Goal: Task Accomplishment & Management: Manage account settings

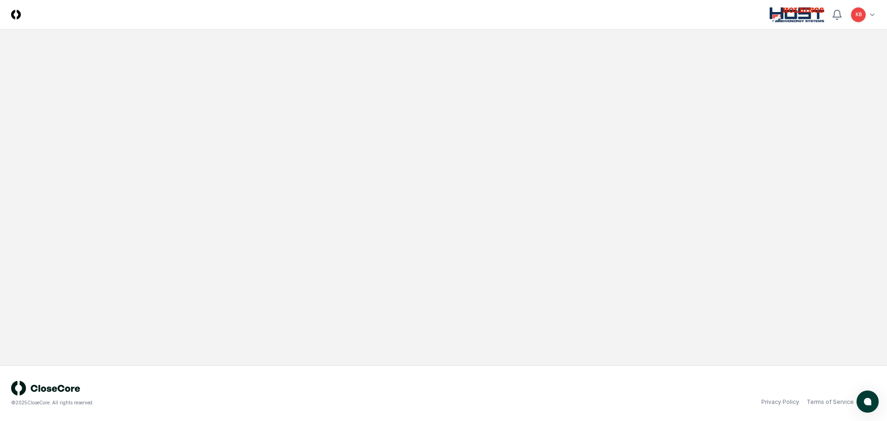
scroll to position [55, 0]
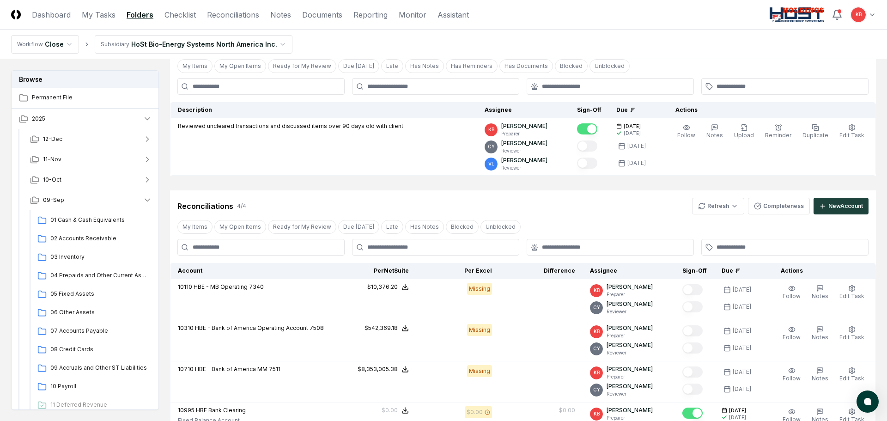
click at [861, 16] on html "CloseCore Dashboard My Tasks Folders Checklist Reconciliations Notes Documents …" at bounding box center [443, 274] width 887 height 658
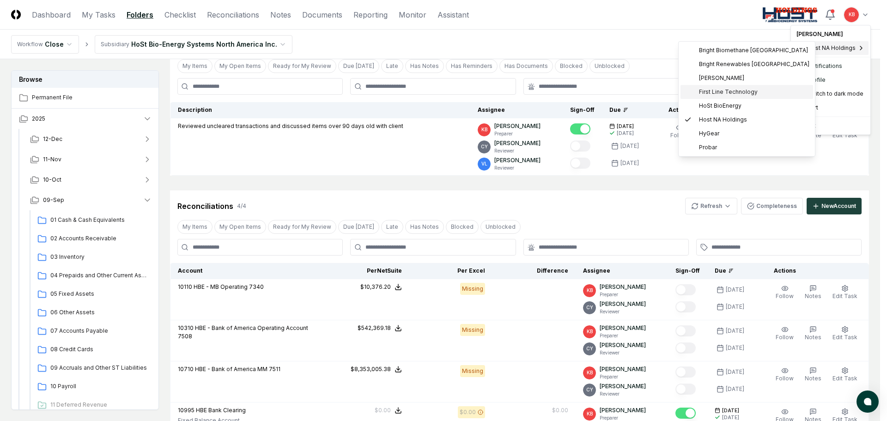
click at [738, 90] on span "First Line Technology" at bounding box center [728, 92] width 59 height 8
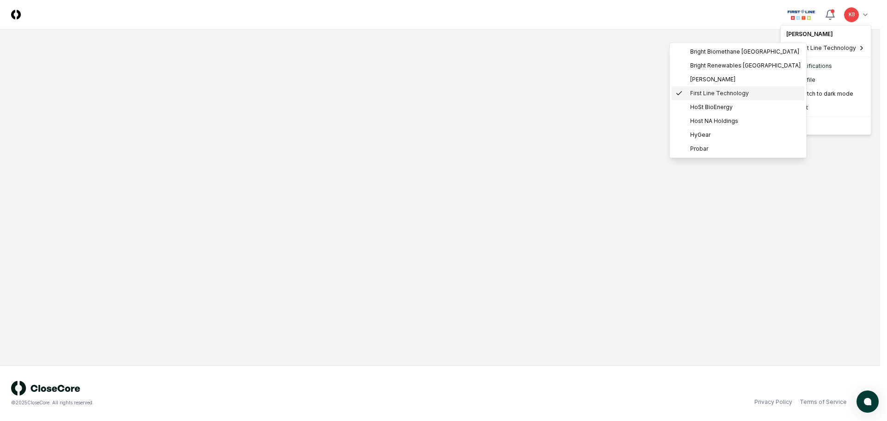
scroll to position [0, 0]
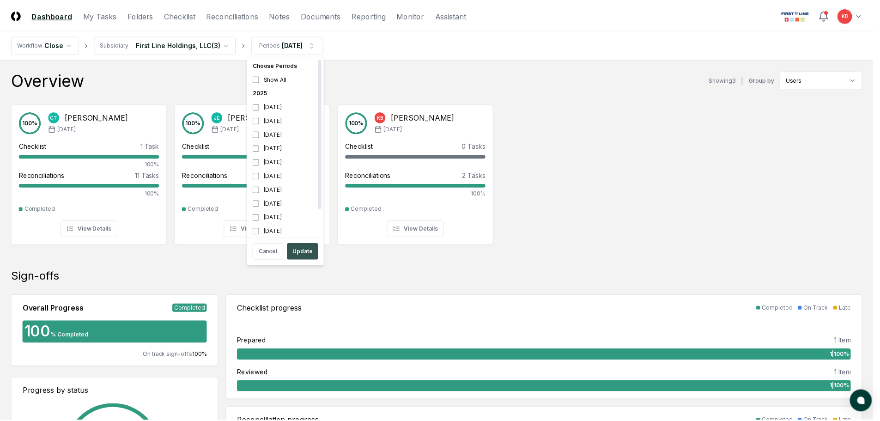
scroll to position [3, 0]
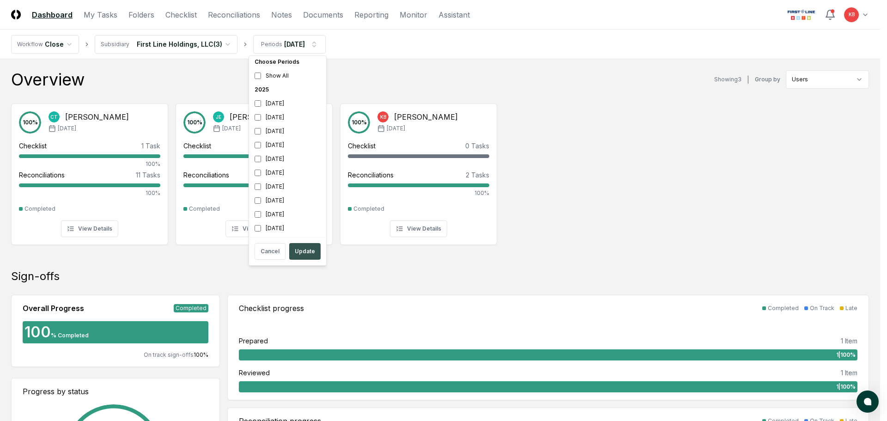
click at [305, 253] on button "Update" at bounding box center [304, 251] width 31 height 17
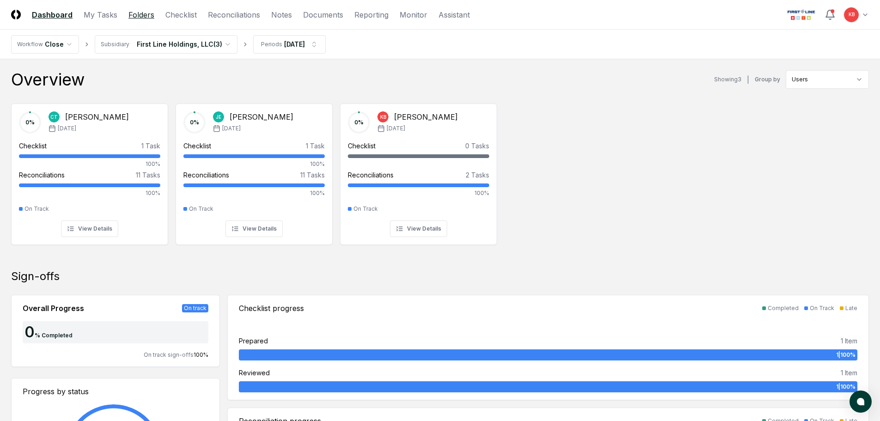
click at [149, 16] on link "Folders" at bounding box center [141, 14] width 26 height 11
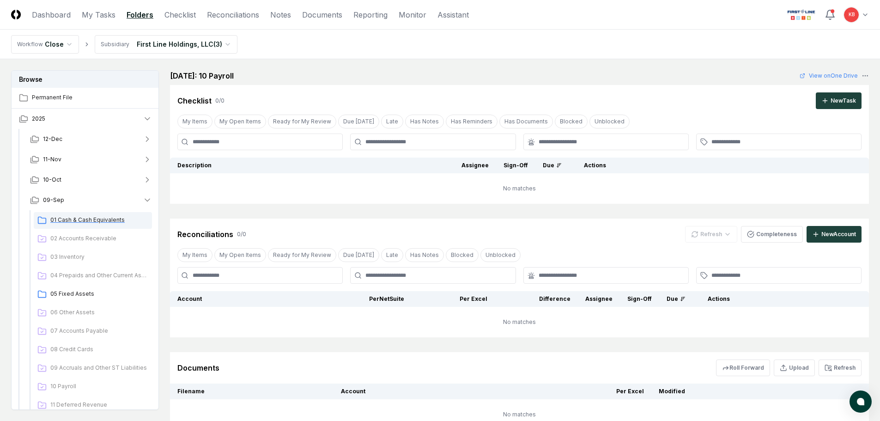
click at [95, 220] on span "01 Cash & Cash Equivalents" at bounding box center [99, 220] width 98 height 8
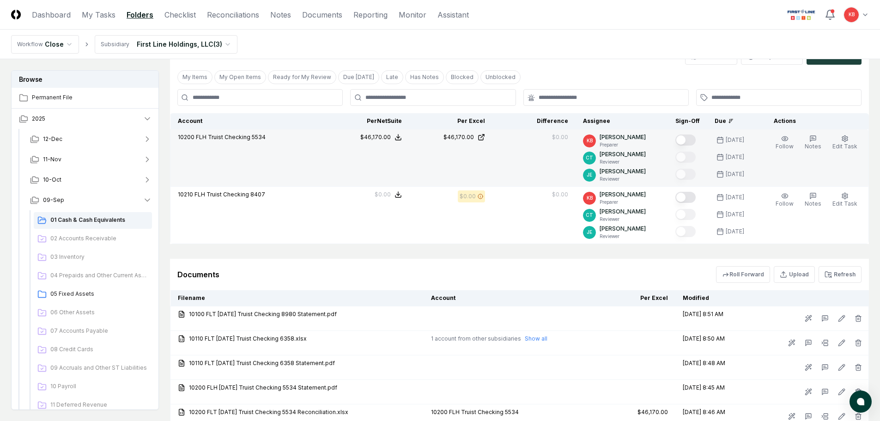
scroll to position [216, 0]
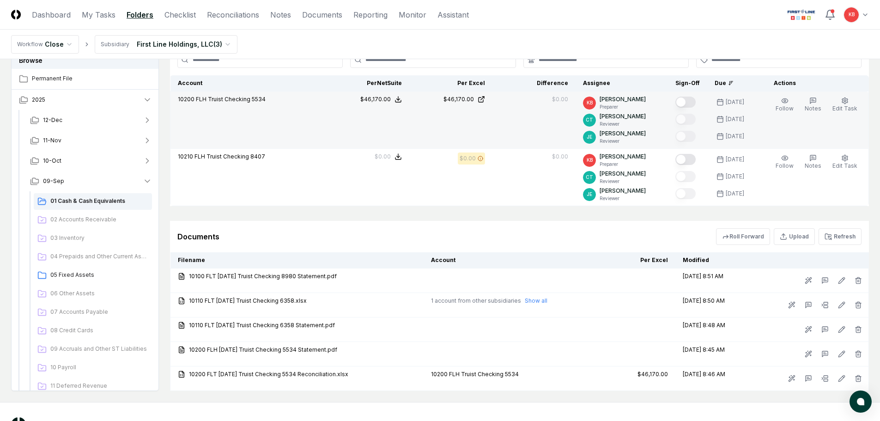
click at [686, 100] on button "Mark complete" at bounding box center [686, 102] width 20 height 11
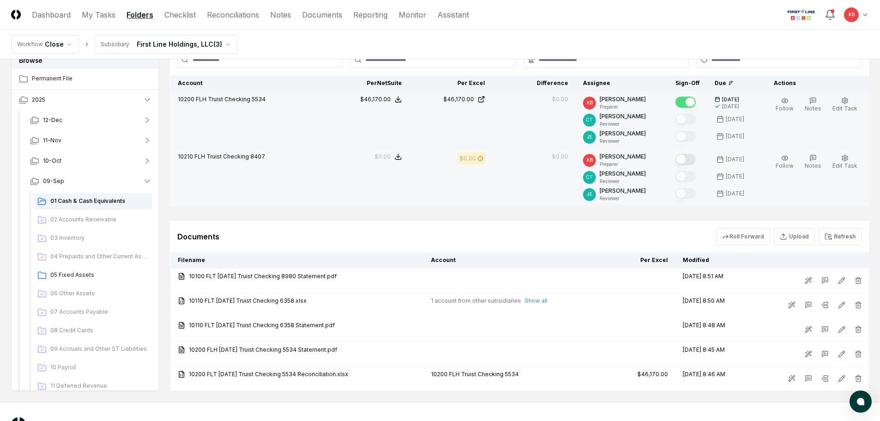
click at [685, 159] on button "Mark complete" at bounding box center [686, 159] width 20 height 11
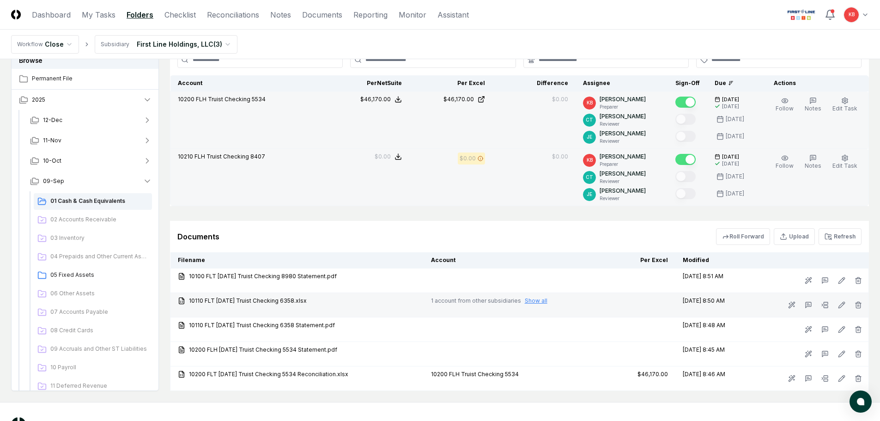
click at [539, 302] on button "Show all" at bounding box center [536, 301] width 23 height 8
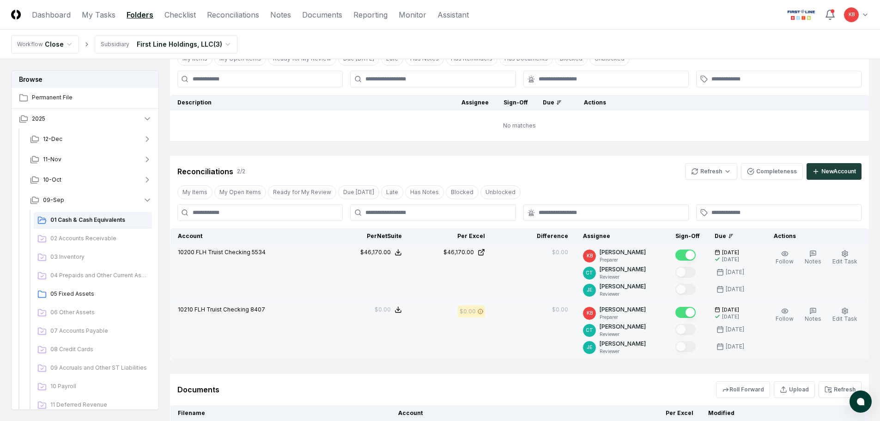
scroll to position [46, 0]
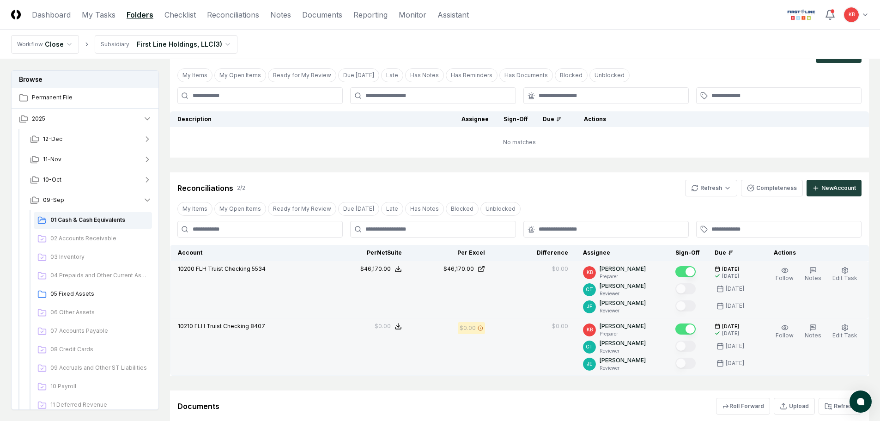
click at [223, 48] on html "CloseCore Dashboard My Tasks Folders Checklist Reconciliations Notes Documents …" at bounding box center [440, 290] width 880 height 673
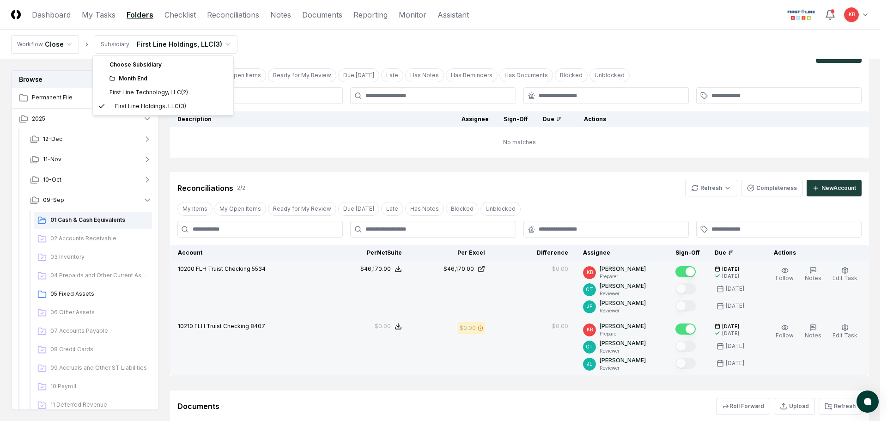
click at [146, 79] on div "Month End" at bounding box center [169, 78] width 118 height 8
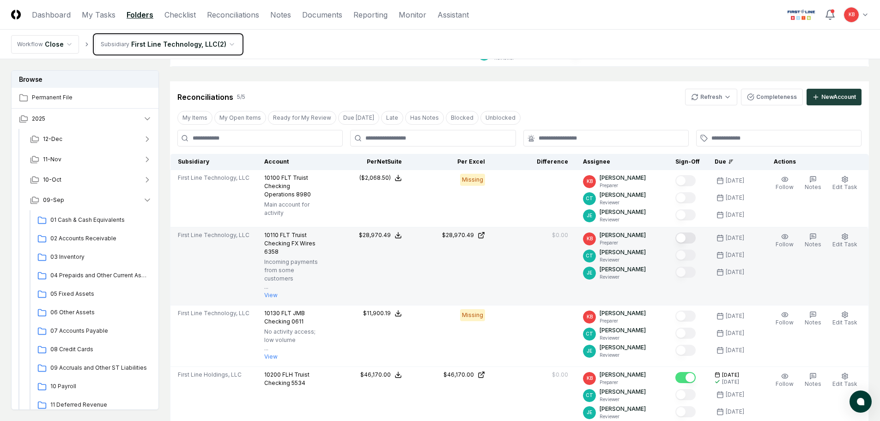
scroll to position [154, 0]
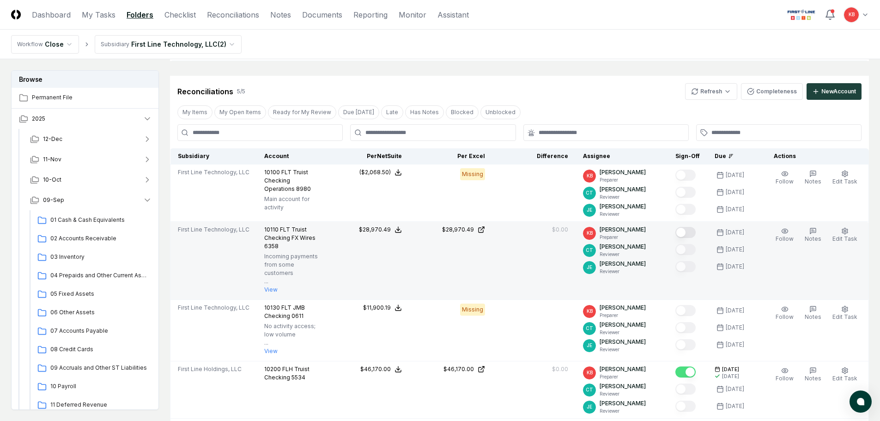
click at [690, 234] on button "Mark complete" at bounding box center [686, 232] width 20 height 11
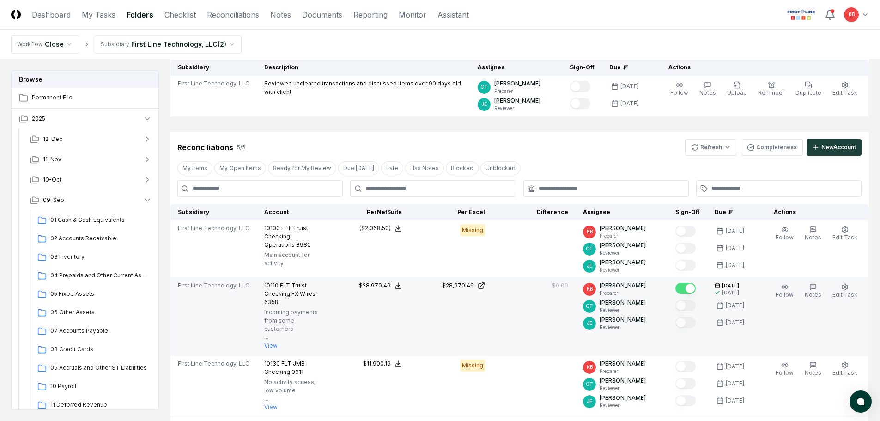
scroll to position [92, 0]
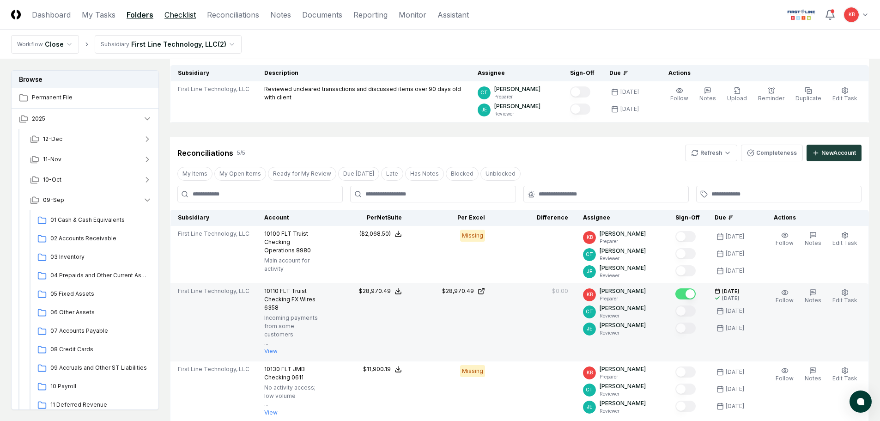
click at [177, 16] on link "Checklist" at bounding box center [180, 14] width 31 height 11
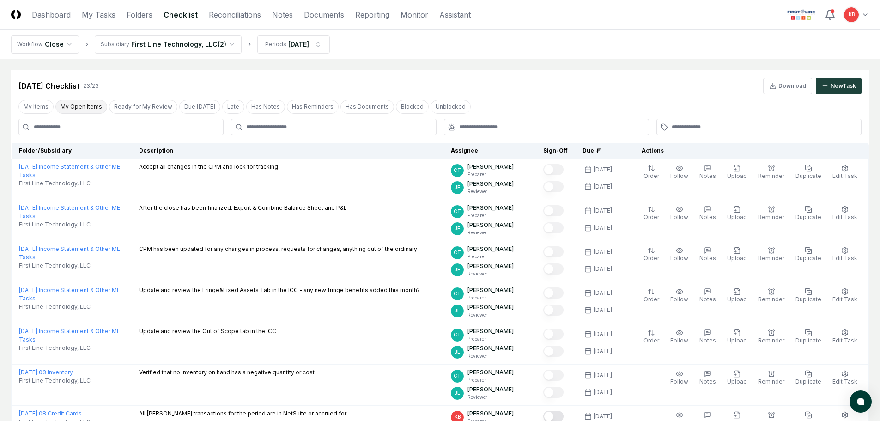
click at [73, 106] on button "My Open Items" at bounding box center [81, 107] width 52 height 14
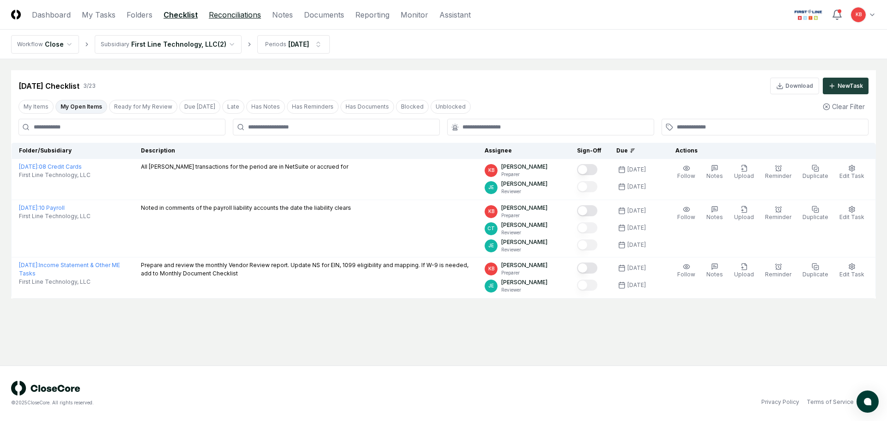
click at [237, 12] on link "Reconciliations" at bounding box center [235, 14] width 52 height 11
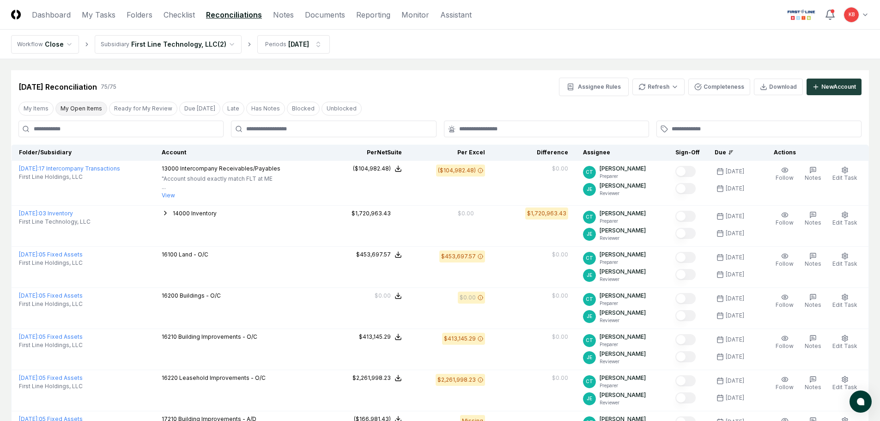
click at [81, 109] on button "My Open Items" at bounding box center [81, 109] width 52 height 14
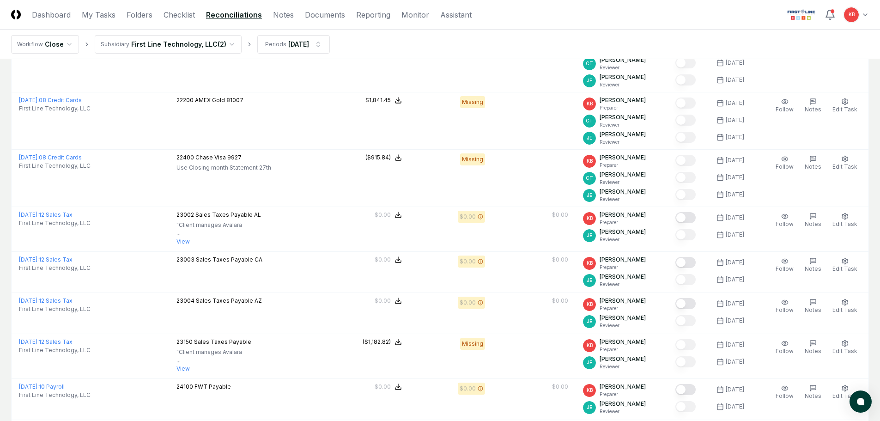
scroll to position [246, 0]
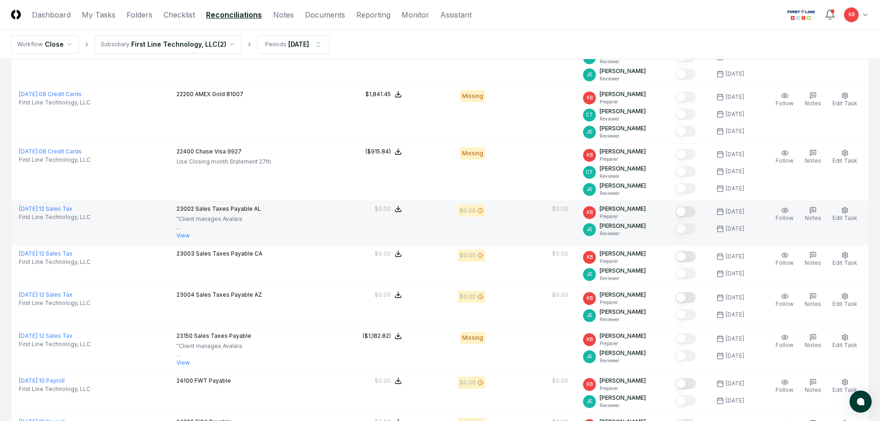
click at [685, 213] on button "Mark complete" at bounding box center [686, 211] width 20 height 11
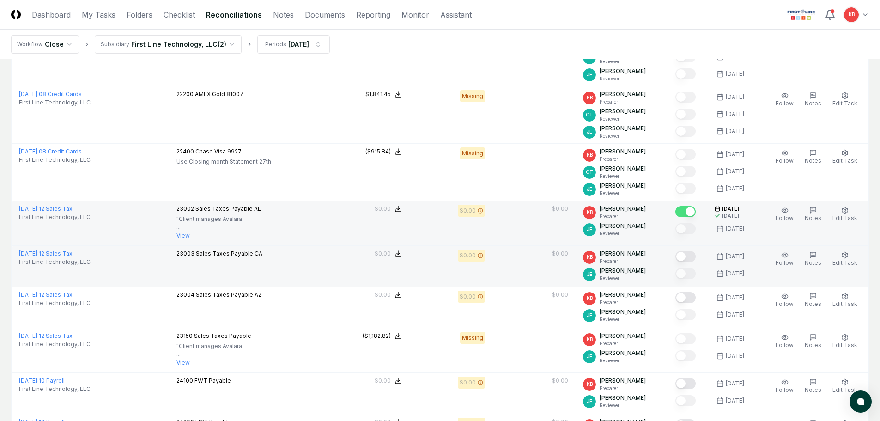
click at [685, 259] on button "Mark complete" at bounding box center [686, 256] width 20 height 11
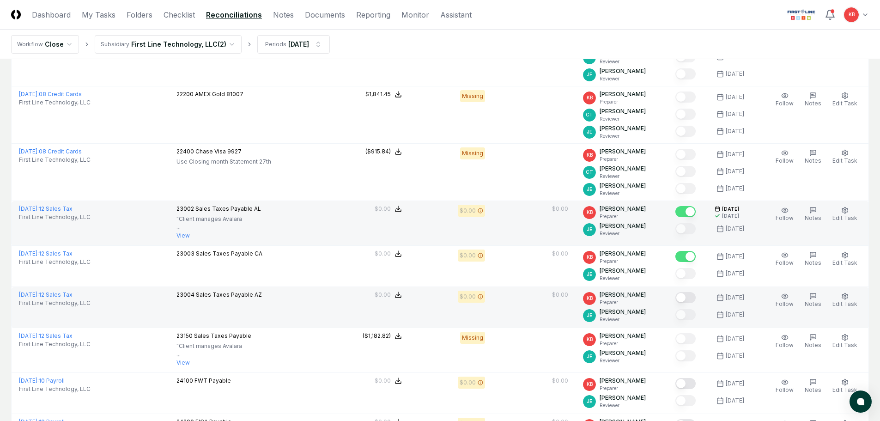
click at [686, 297] on button "Mark complete" at bounding box center [686, 297] width 20 height 11
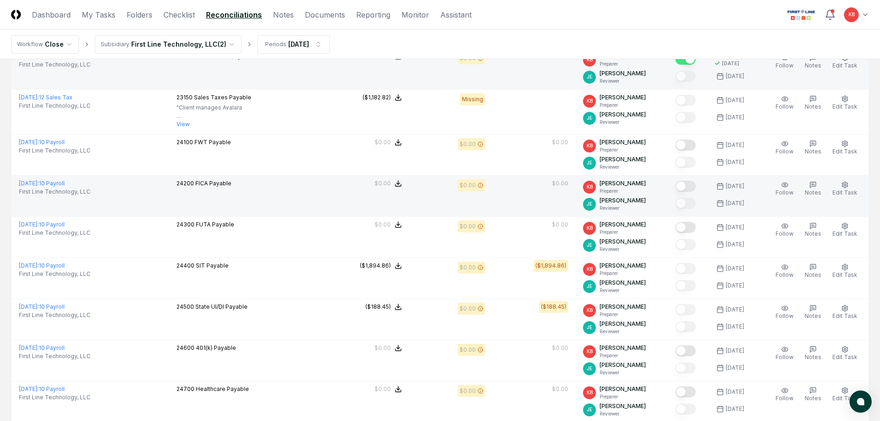
scroll to position [493, 0]
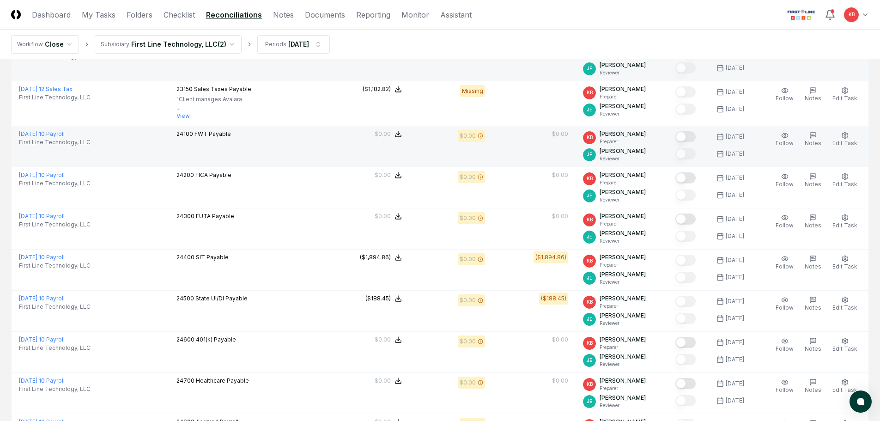
click at [688, 134] on button "Mark complete" at bounding box center [686, 136] width 20 height 11
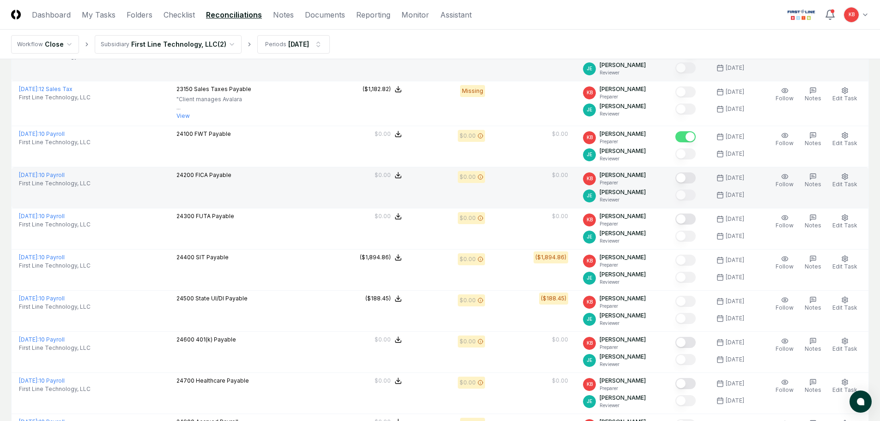
click at [683, 177] on button "Mark complete" at bounding box center [686, 177] width 20 height 11
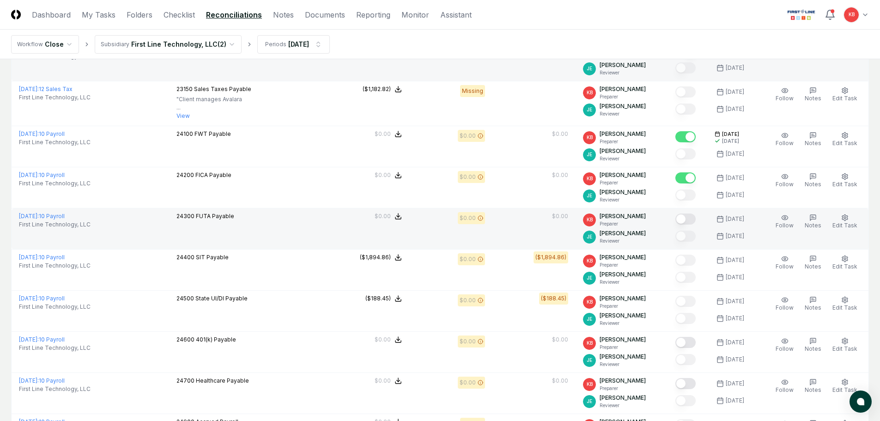
click at [686, 222] on button "Mark complete" at bounding box center [686, 219] width 20 height 11
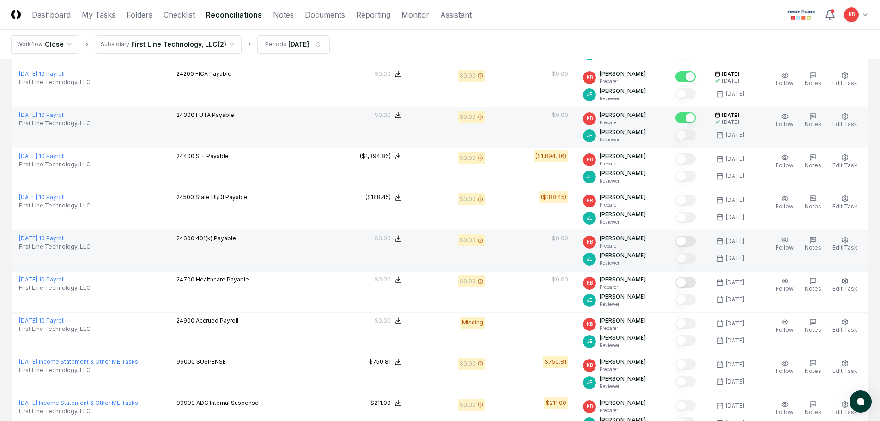
scroll to position [601, 0]
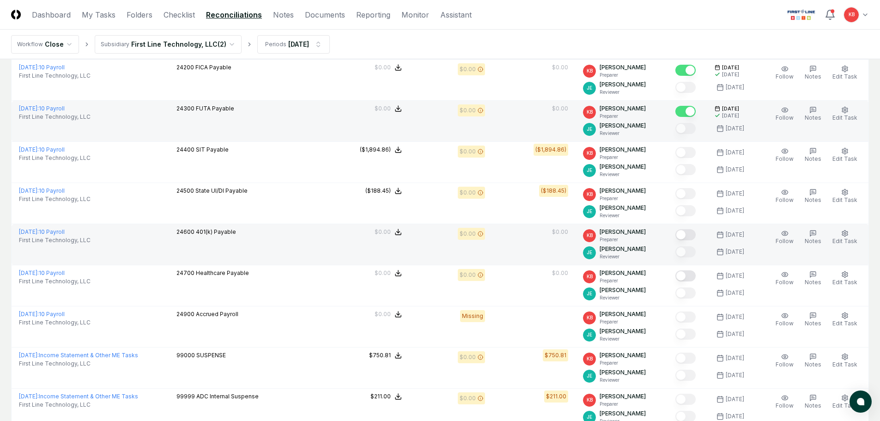
click at [687, 235] on button "Mark complete" at bounding box center [686, 234] width 20 height 11
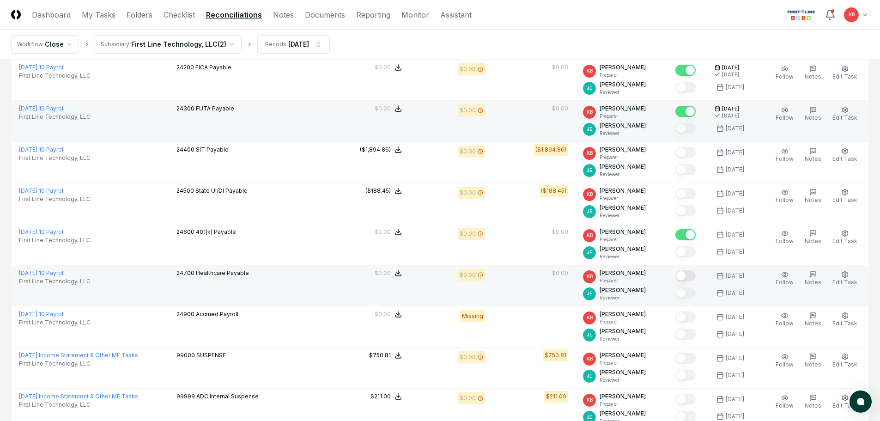
click at [690, 273] on button "Mark complete" at bounding box center [686, 275] width 20 height 11
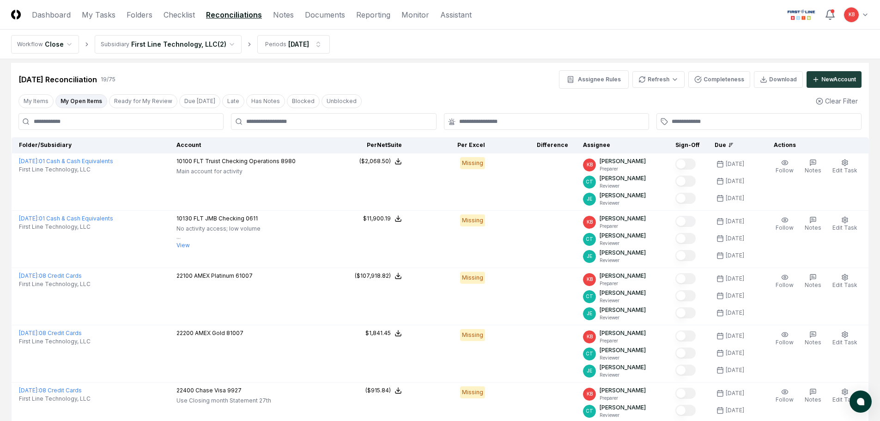
scroll to position [0, 0]
